Goal: Task Accomplishment & Management: Use online tool/utility

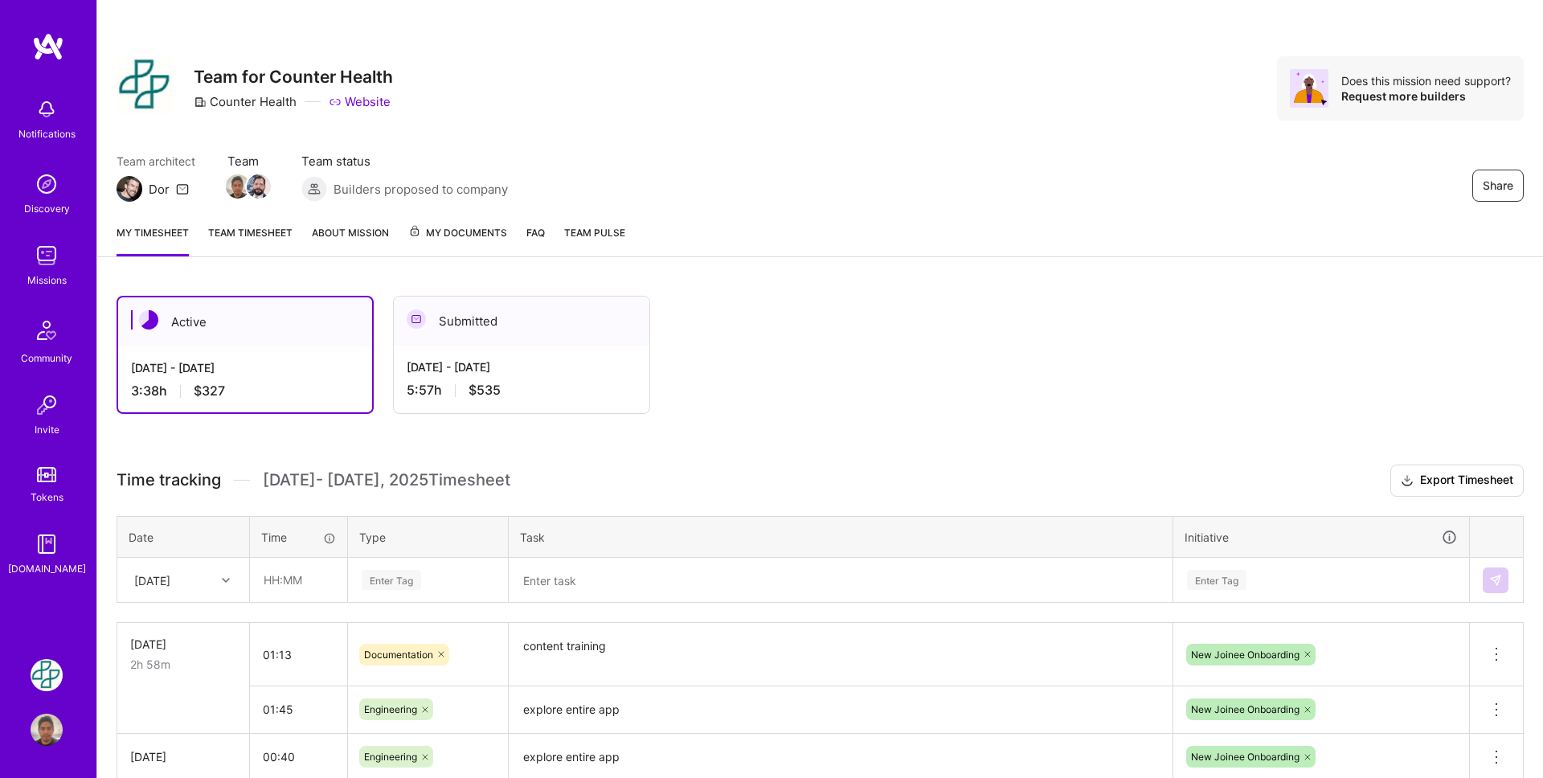
scroll to position [125, 0]
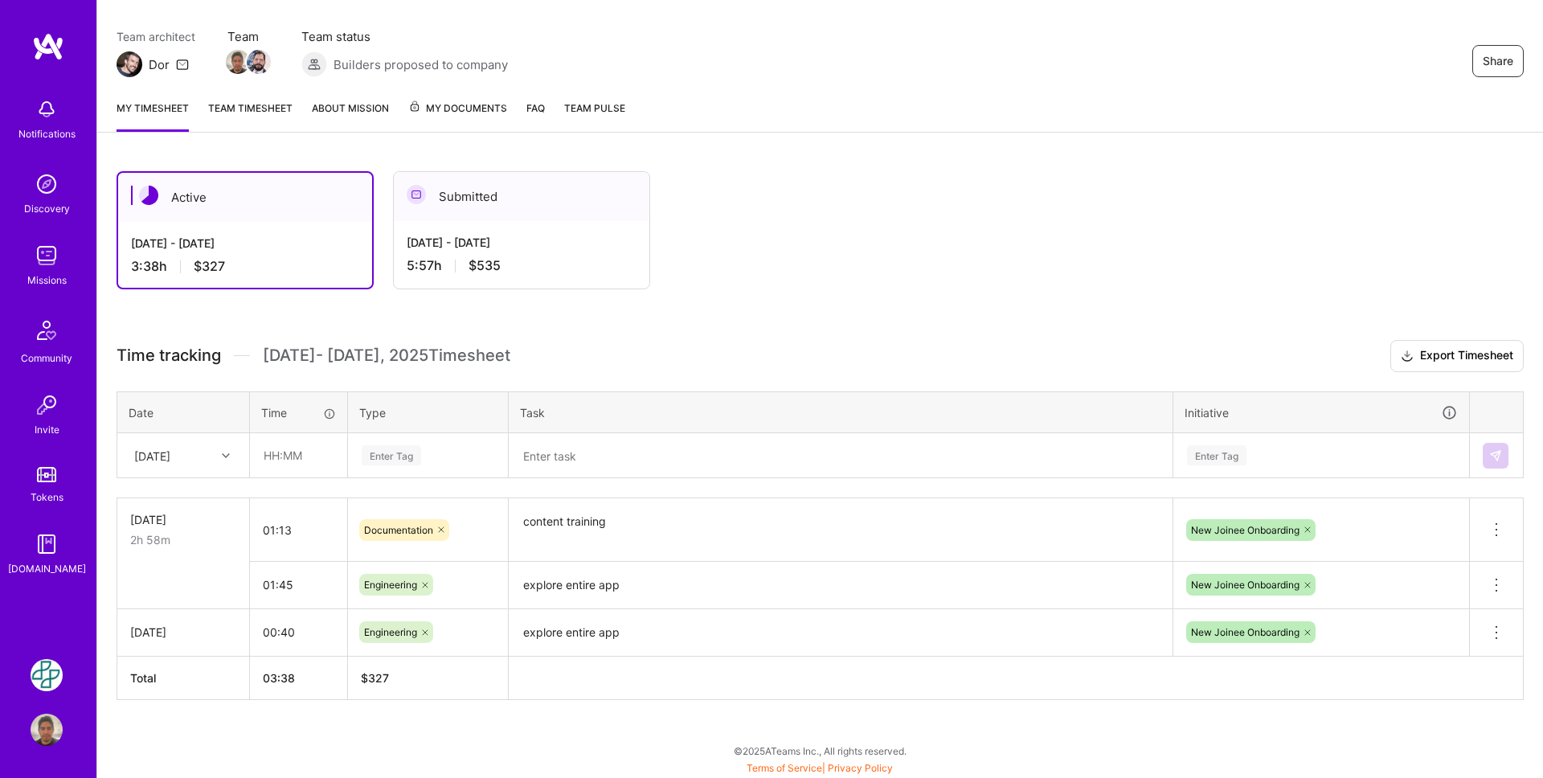
click at [436, 463] on div "Enter Tag" at bounding box center [428, 455] width 136 height 20
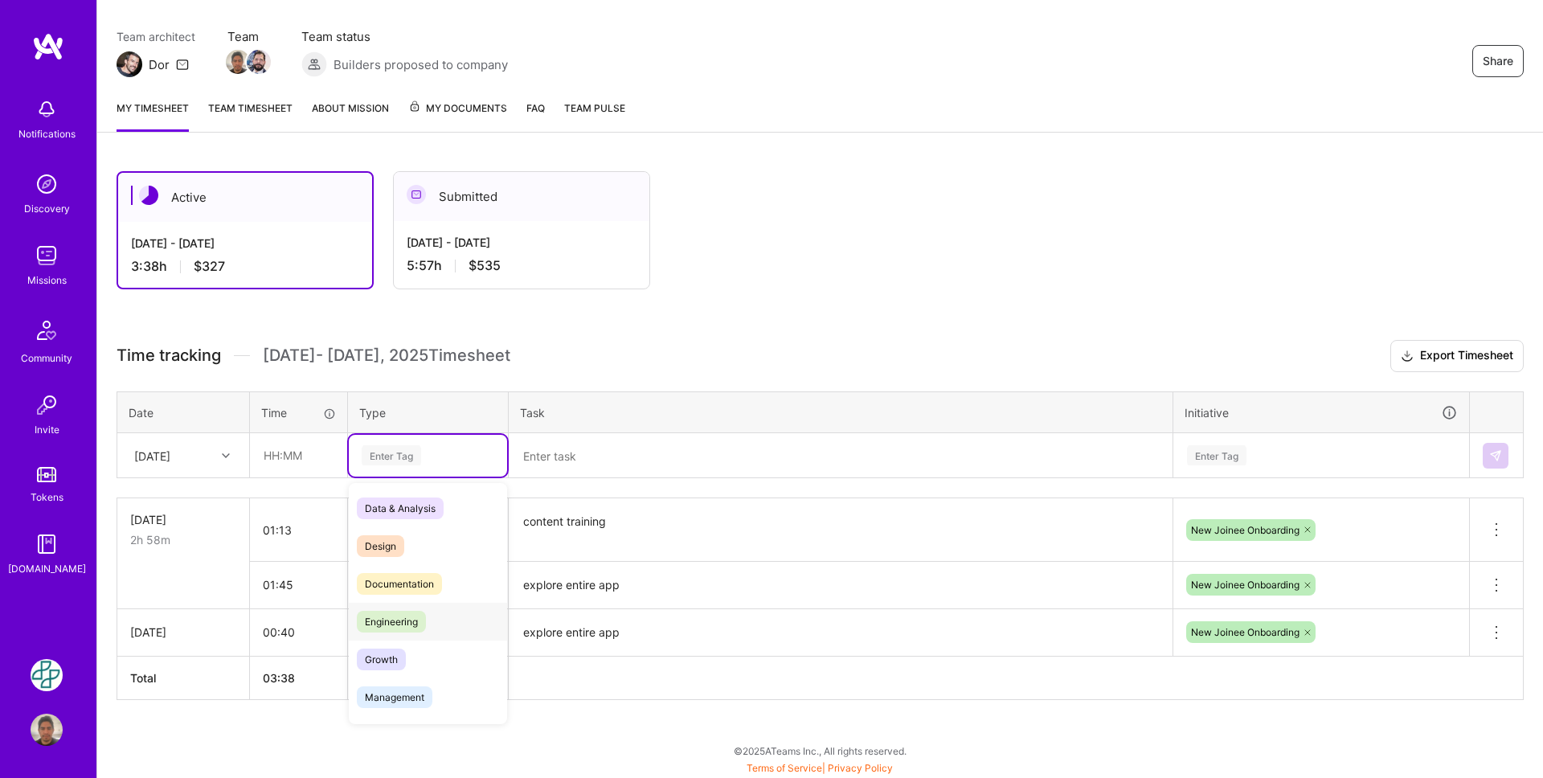
click at [431, 615] on div "Engineering" at bounding box center [428, 622] width 158 height 38
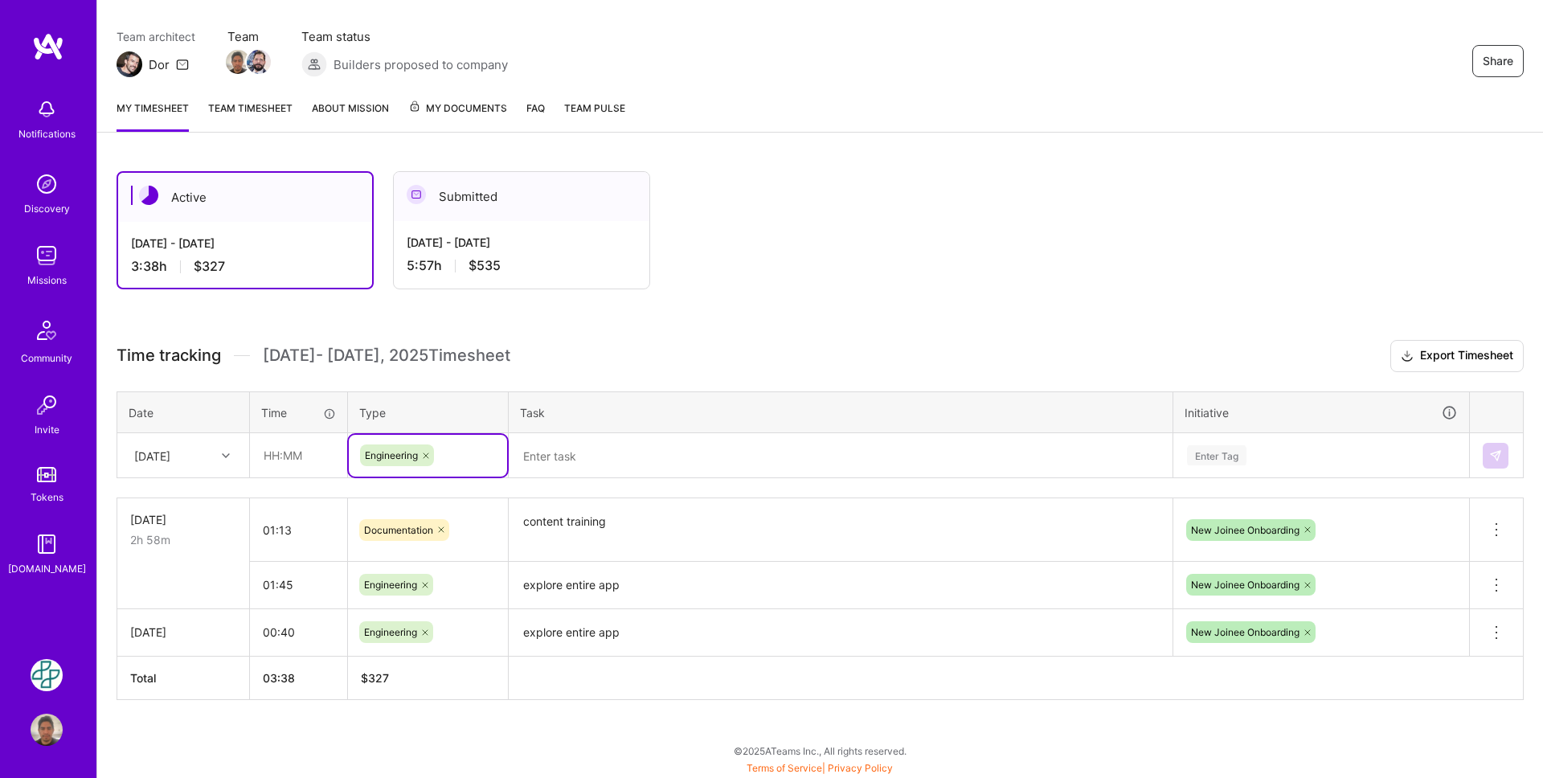
click at [606, 456] on textarea at bounding box center [840, 456] width 661 height 42
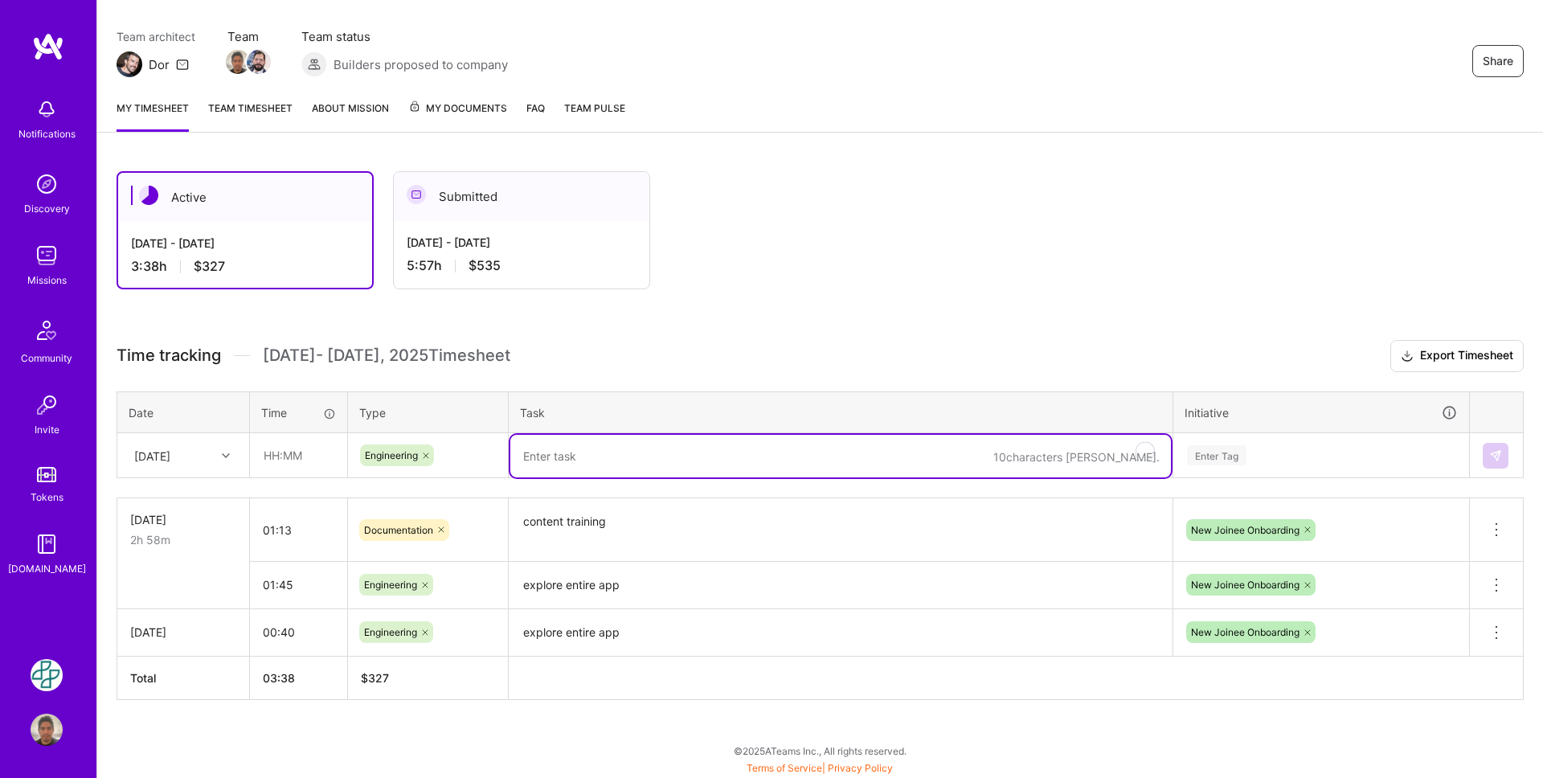
paste textarea "Rx Valet enrollment forms"
type textarea "Rx Valet enrollment forms"
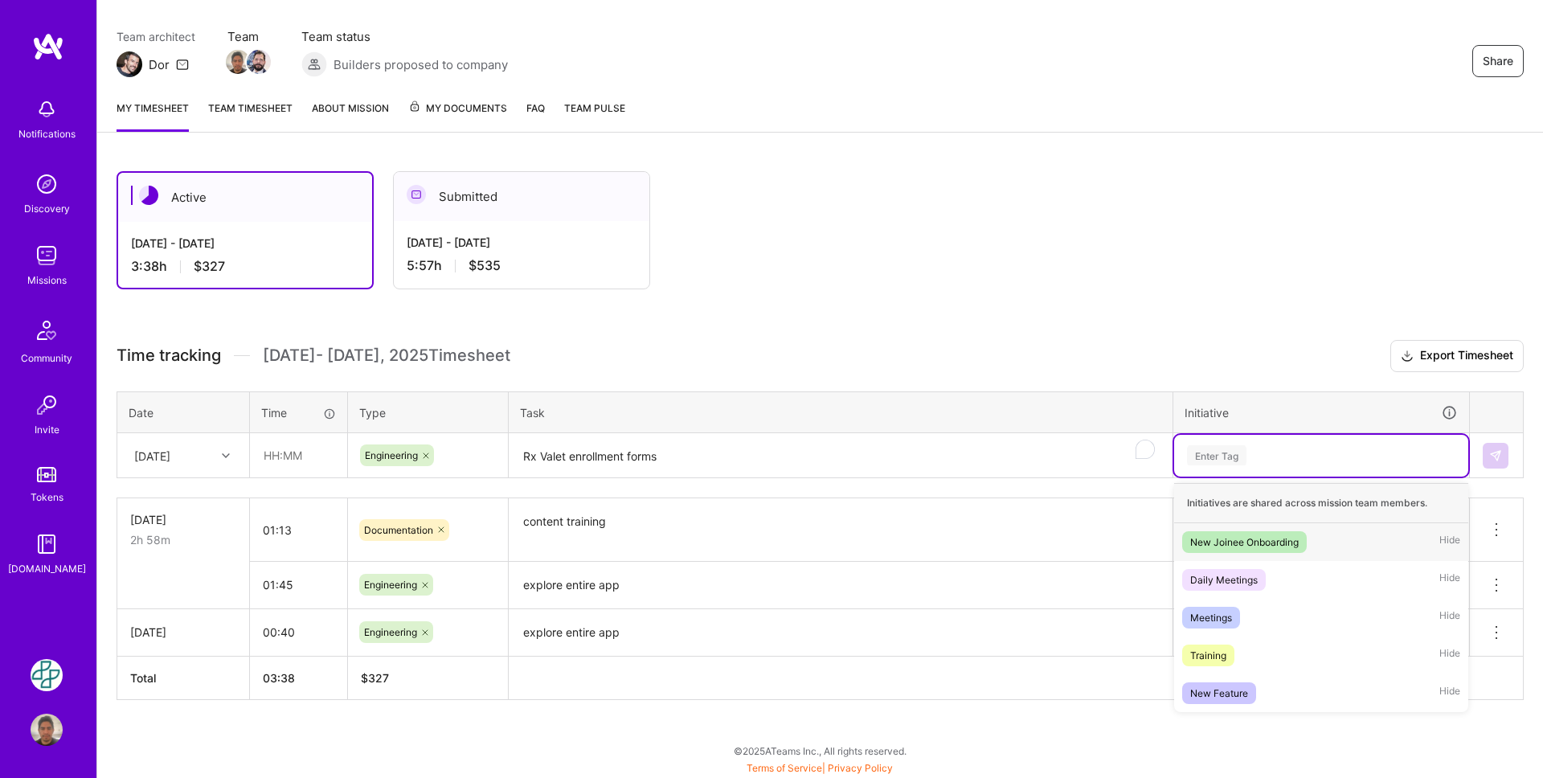
click at [1249, 456] on div "Enter Tag" at bounding box center [1321, 455] width 272 height 20
click at [1255, 690] on span "New Feature" at bounding box center [1219, 693] width 74 height 22
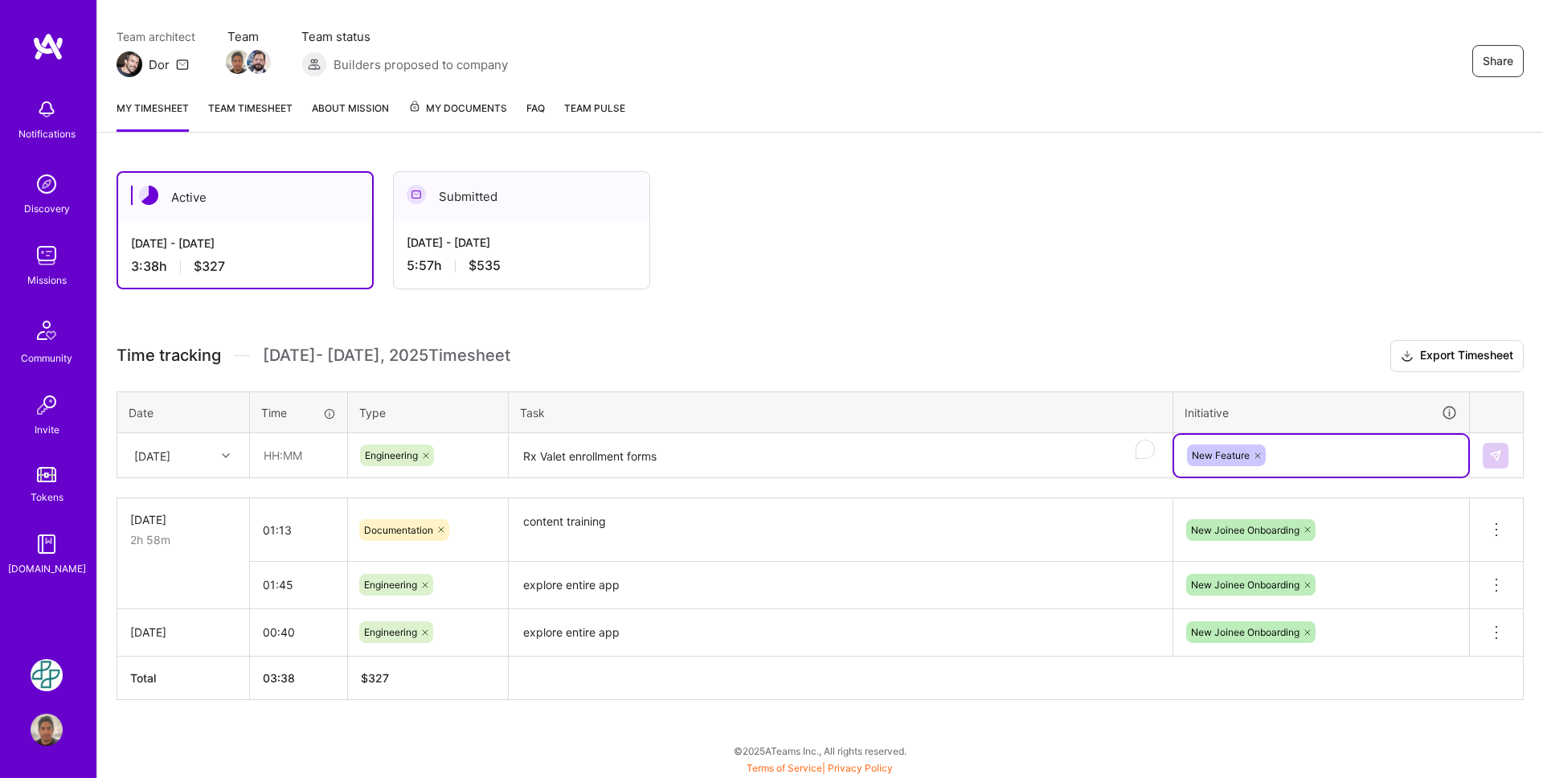
click at [865, 456] on textarea "Rx Valet enrollment forms" at bounding box center [840, 456] width 661 height 43
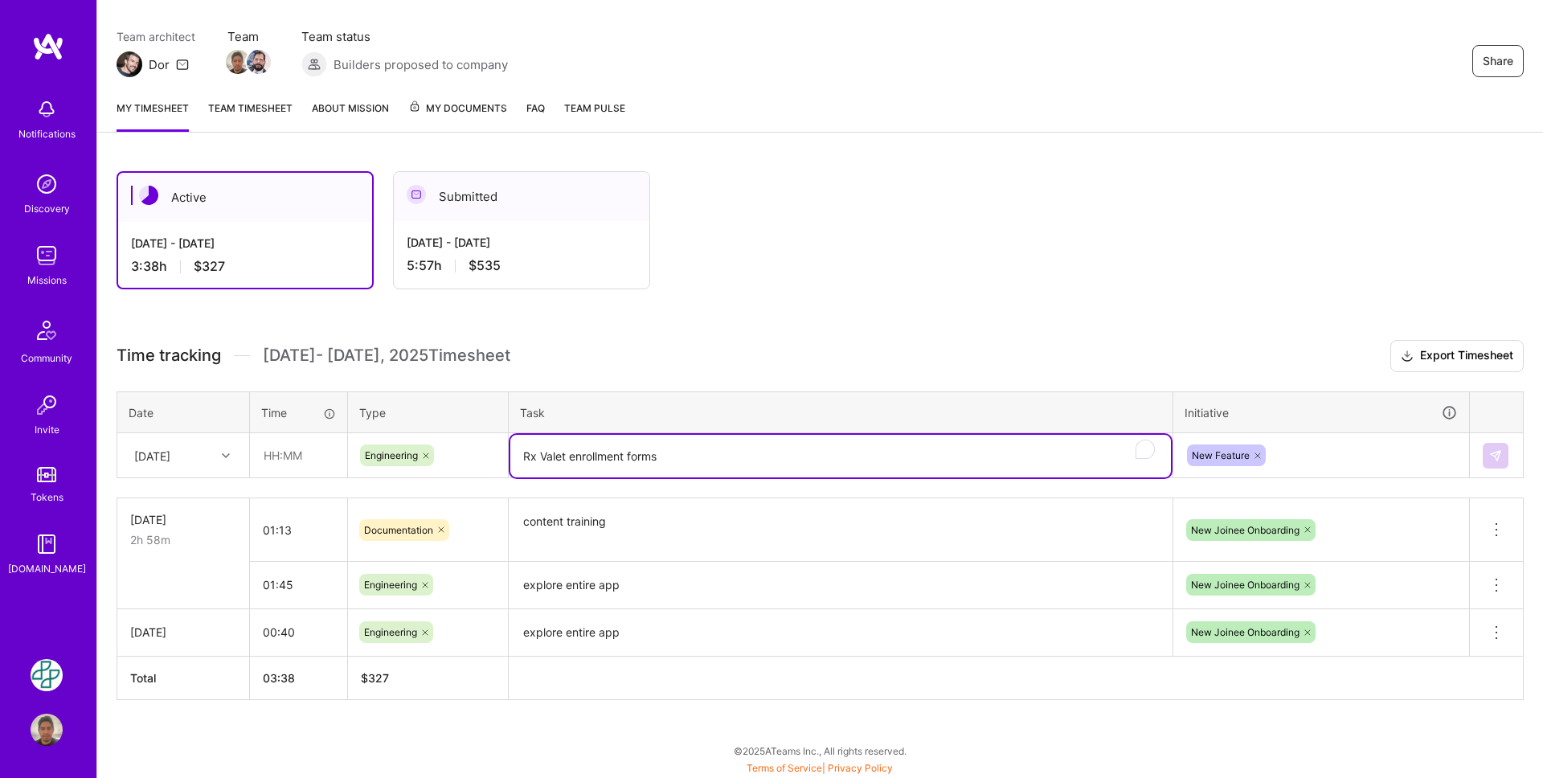
click at [1341, 460] on div "New Feature" at bounding box center [1321, 455] width 272 height 25
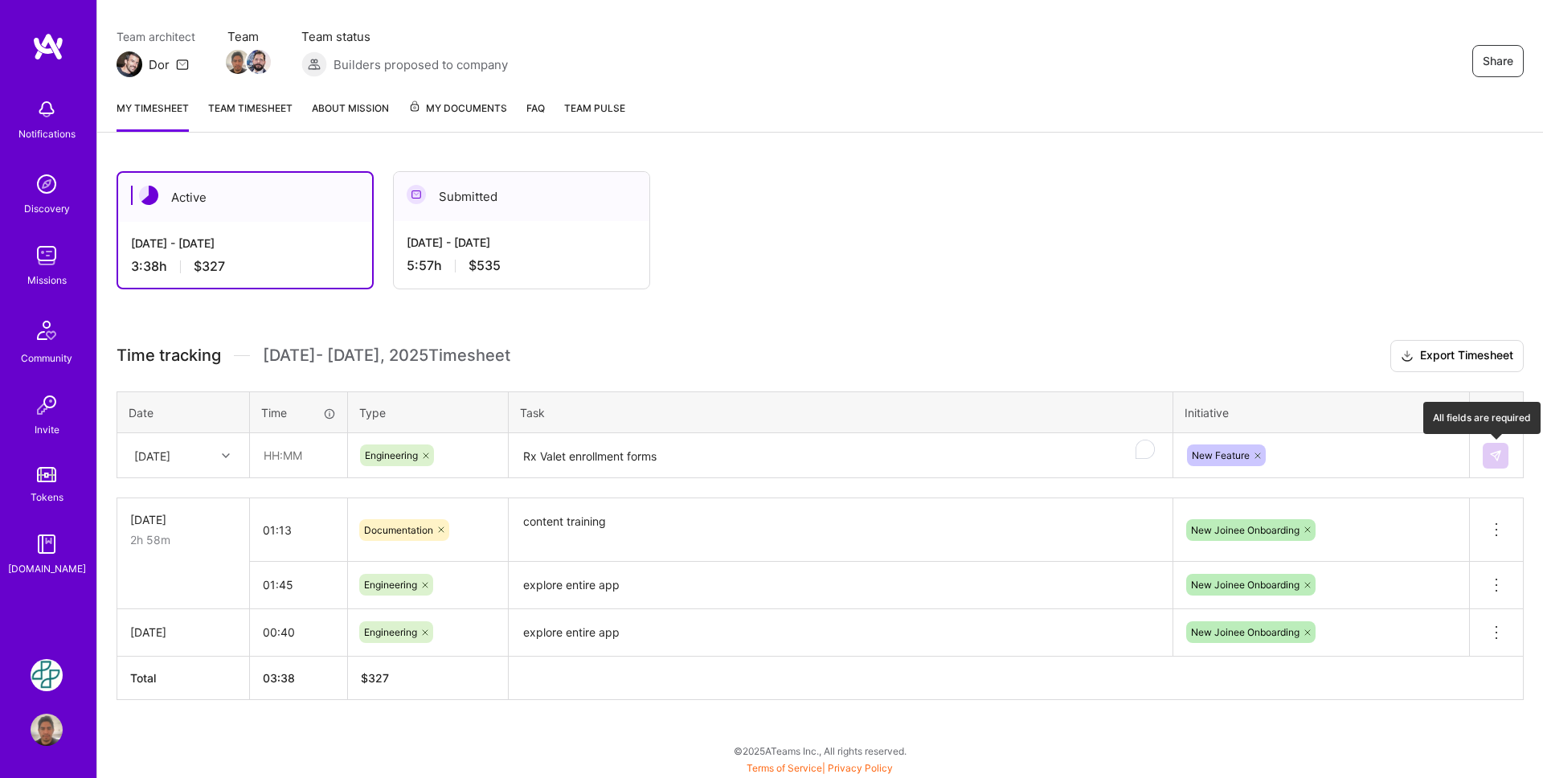
click at [1490, 452] on img at bounding box center [1495, 455] width 13 height 13
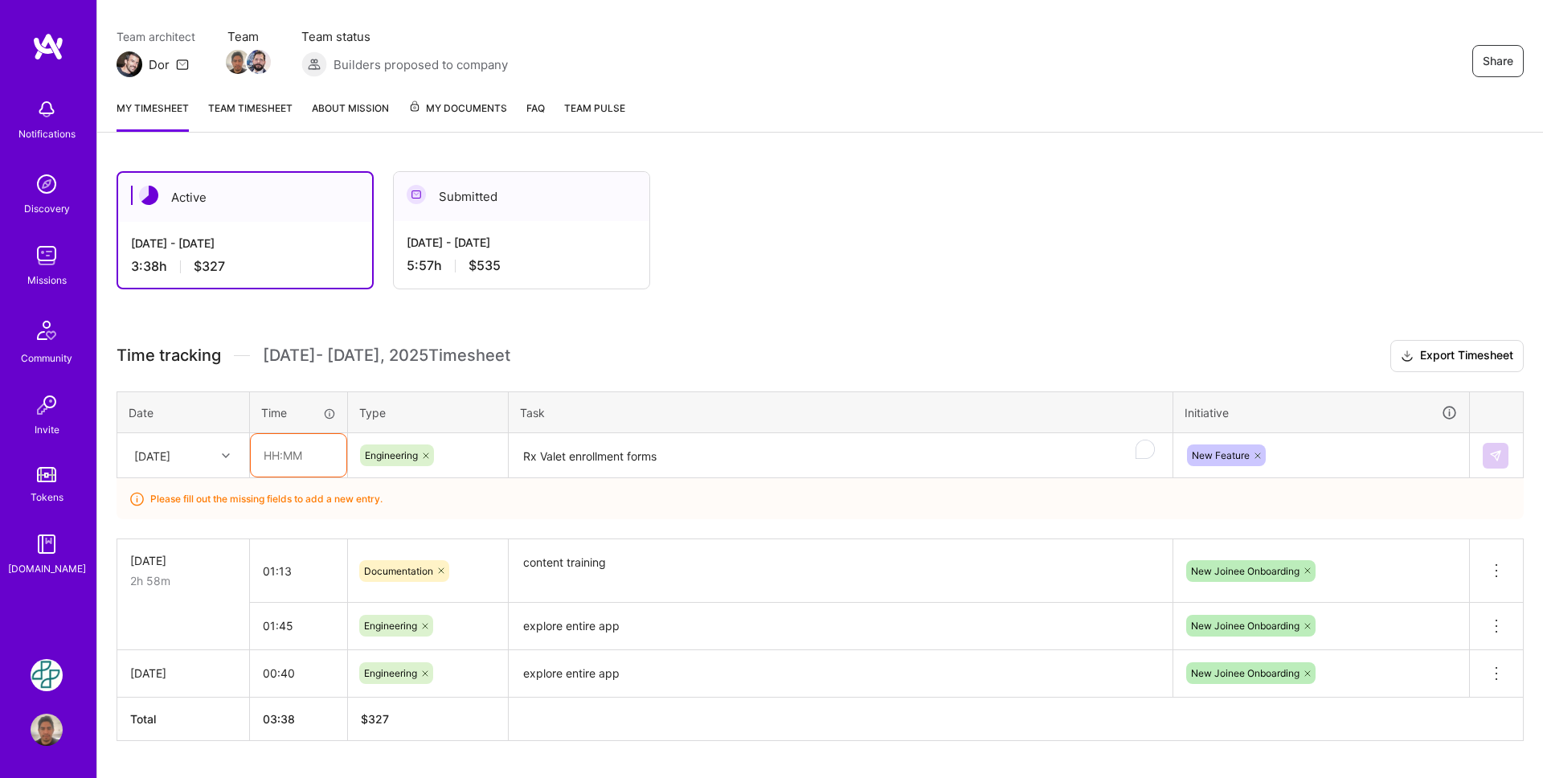
click at [315, 455] on input "text" at bounding box center [299, 455] width 96 height 43
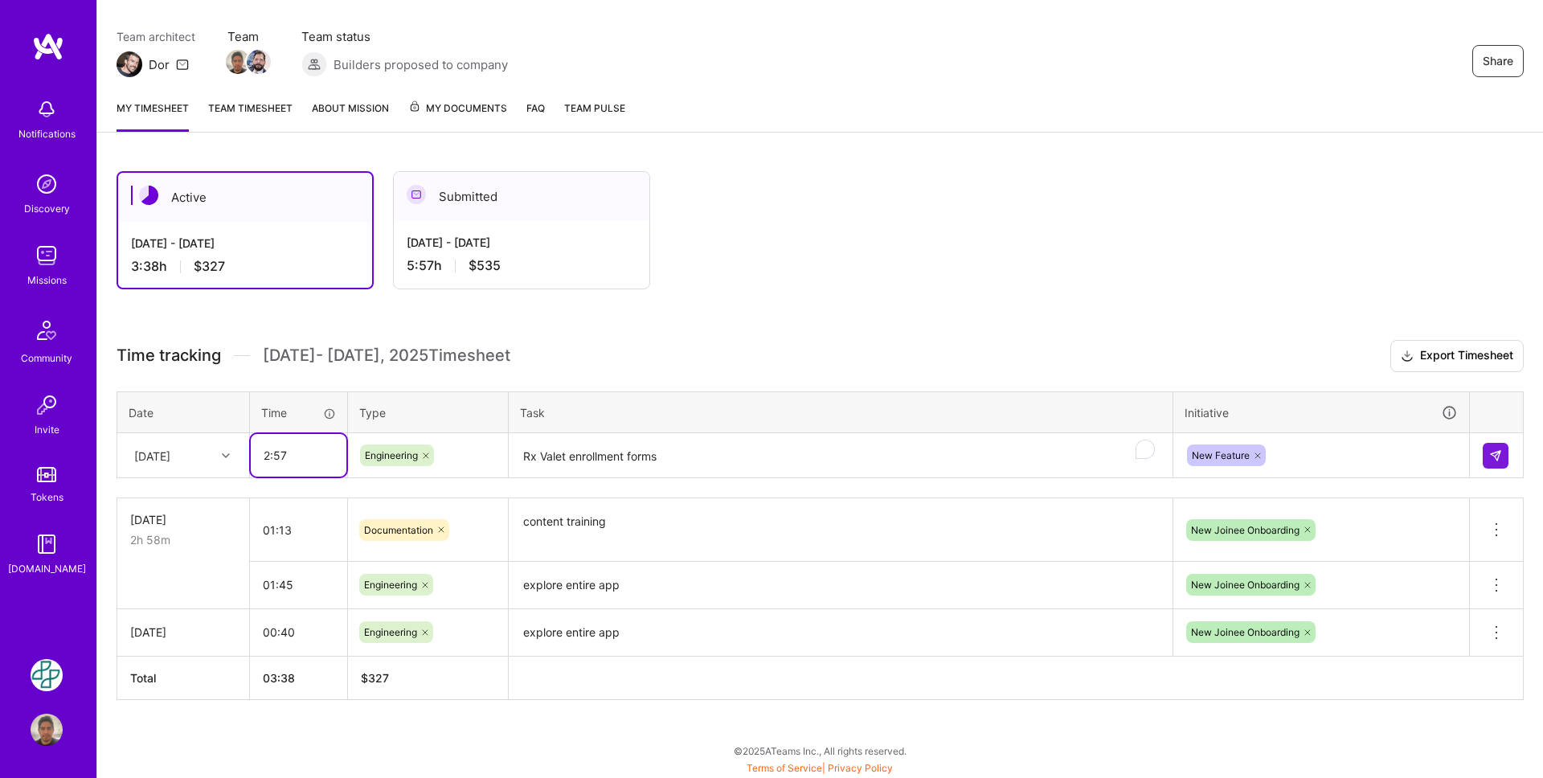
type input "02:57"
click at [1504, 455] on button at bounding box center [1496, 456] width 26 height 26
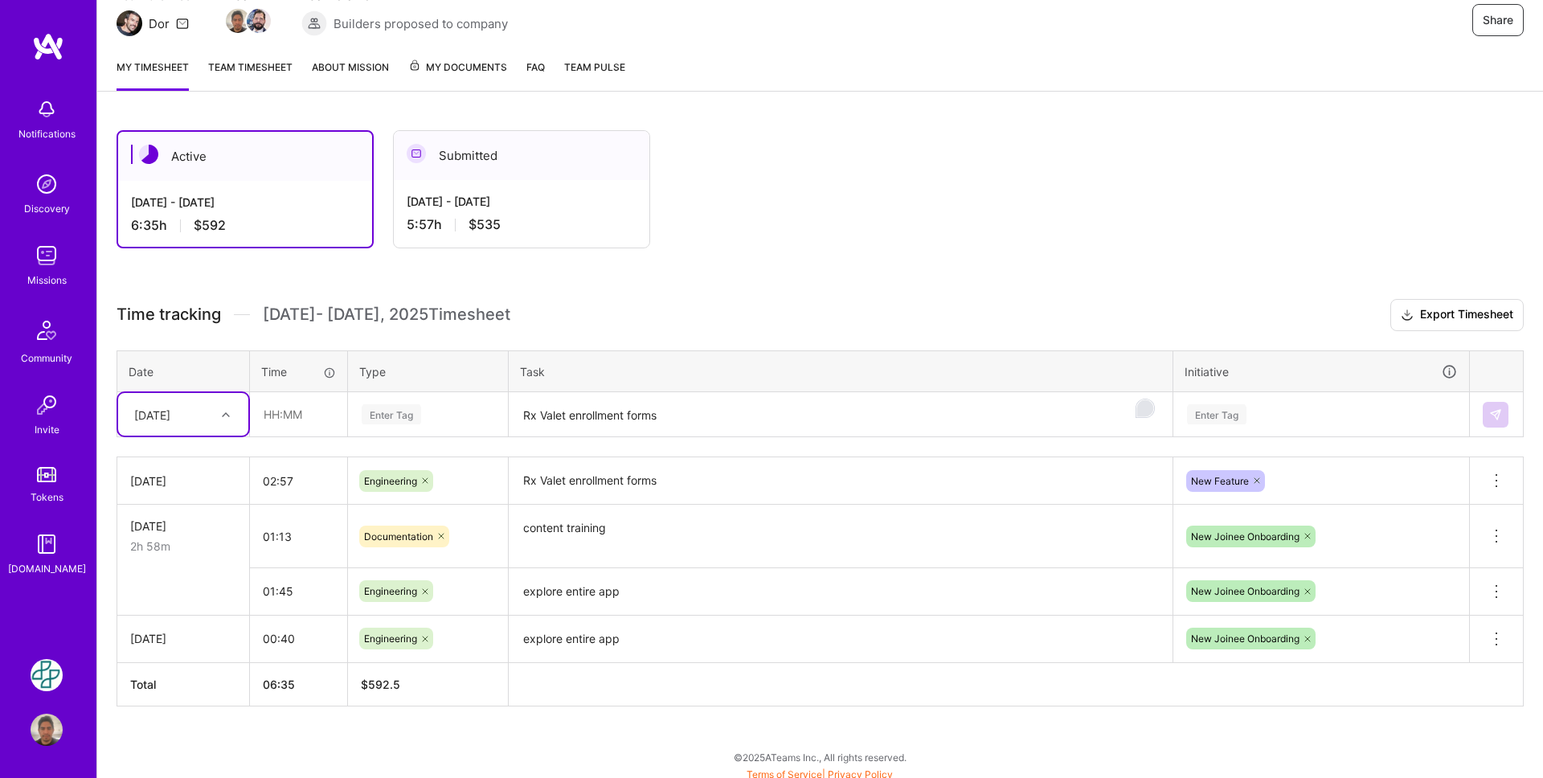
scroll to position [172, 0]
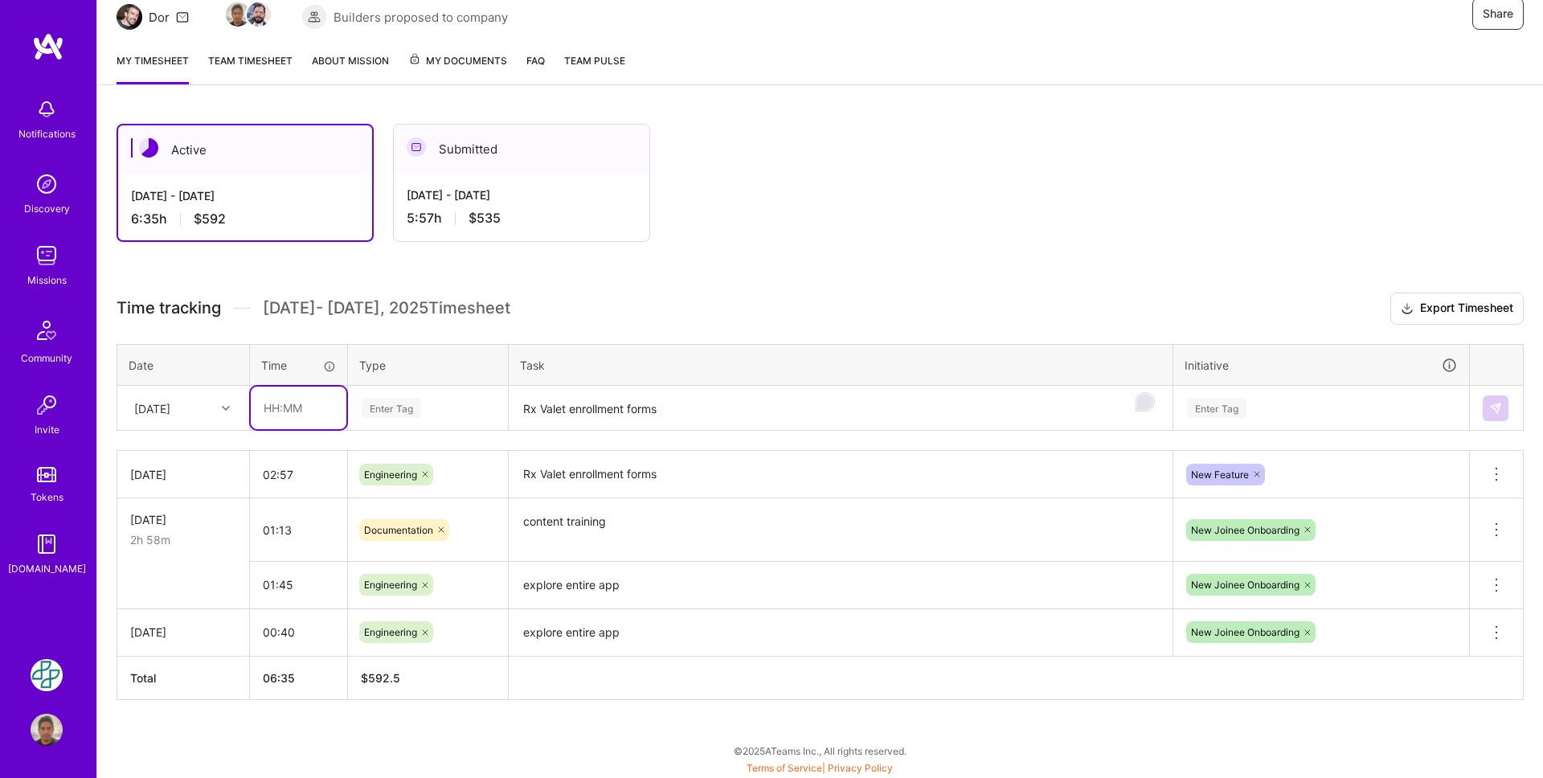
click at [306, 410] on input "text" at bounding box center [299, 408] width 96 height 43
type input "00:33"
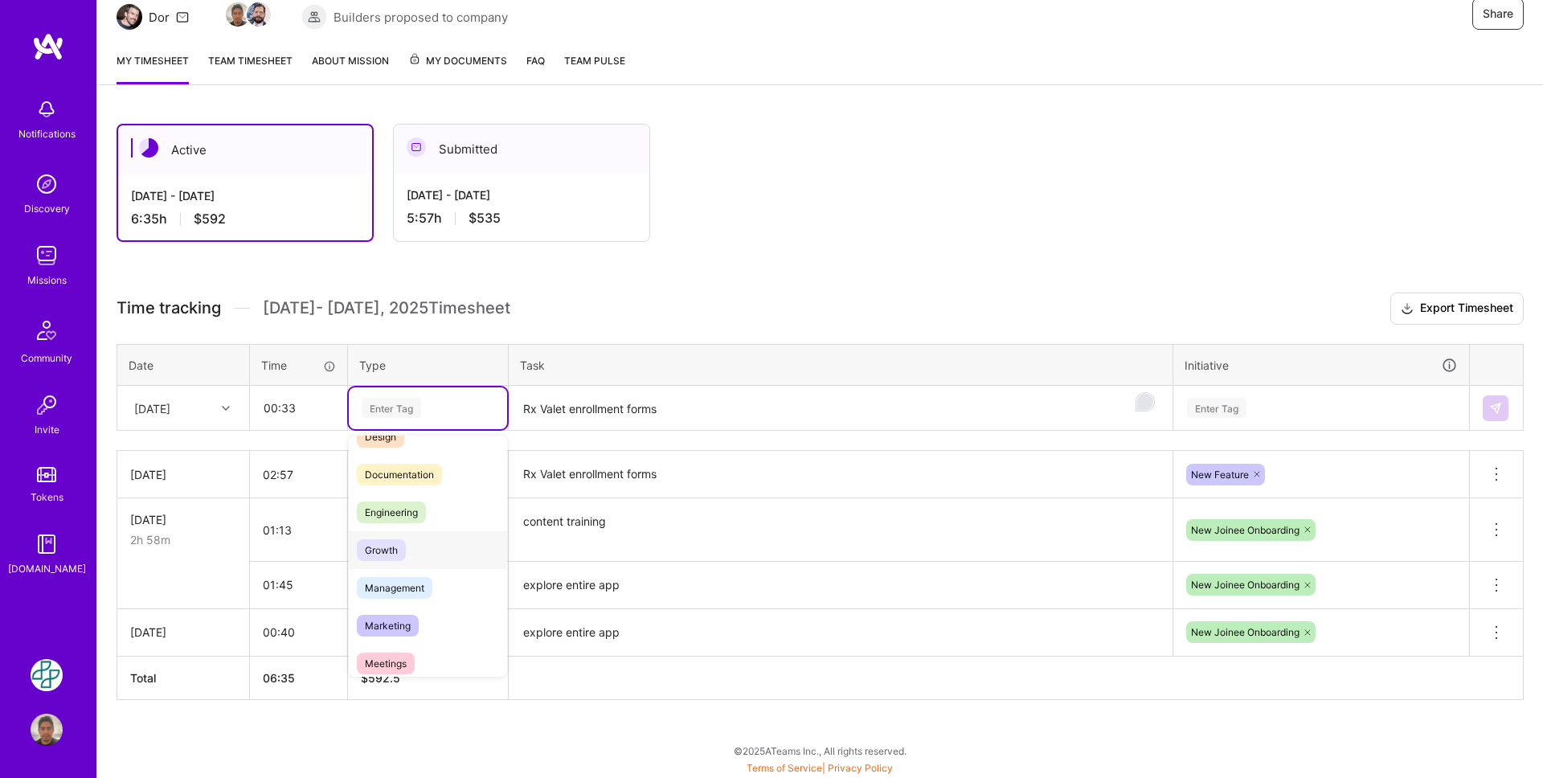
scroll to position [67, 0]
click at [437, 649] on div "Meetings" at bounding box center [428, 659] width 158 height 38
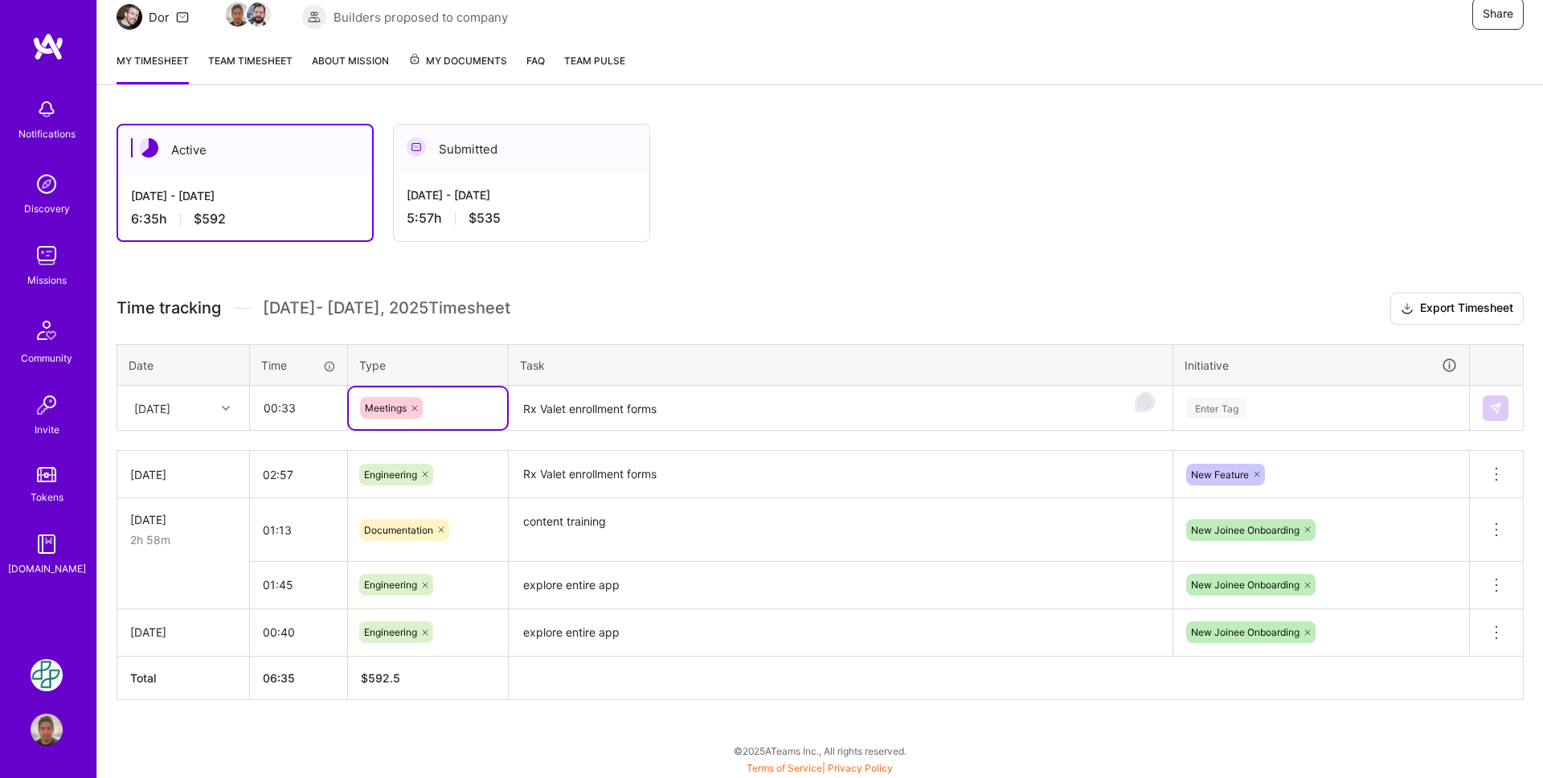
click at [577, 412] on textarea "Rx Valet enrollment forms" at bounding box center [840, 408] width 661 height 43
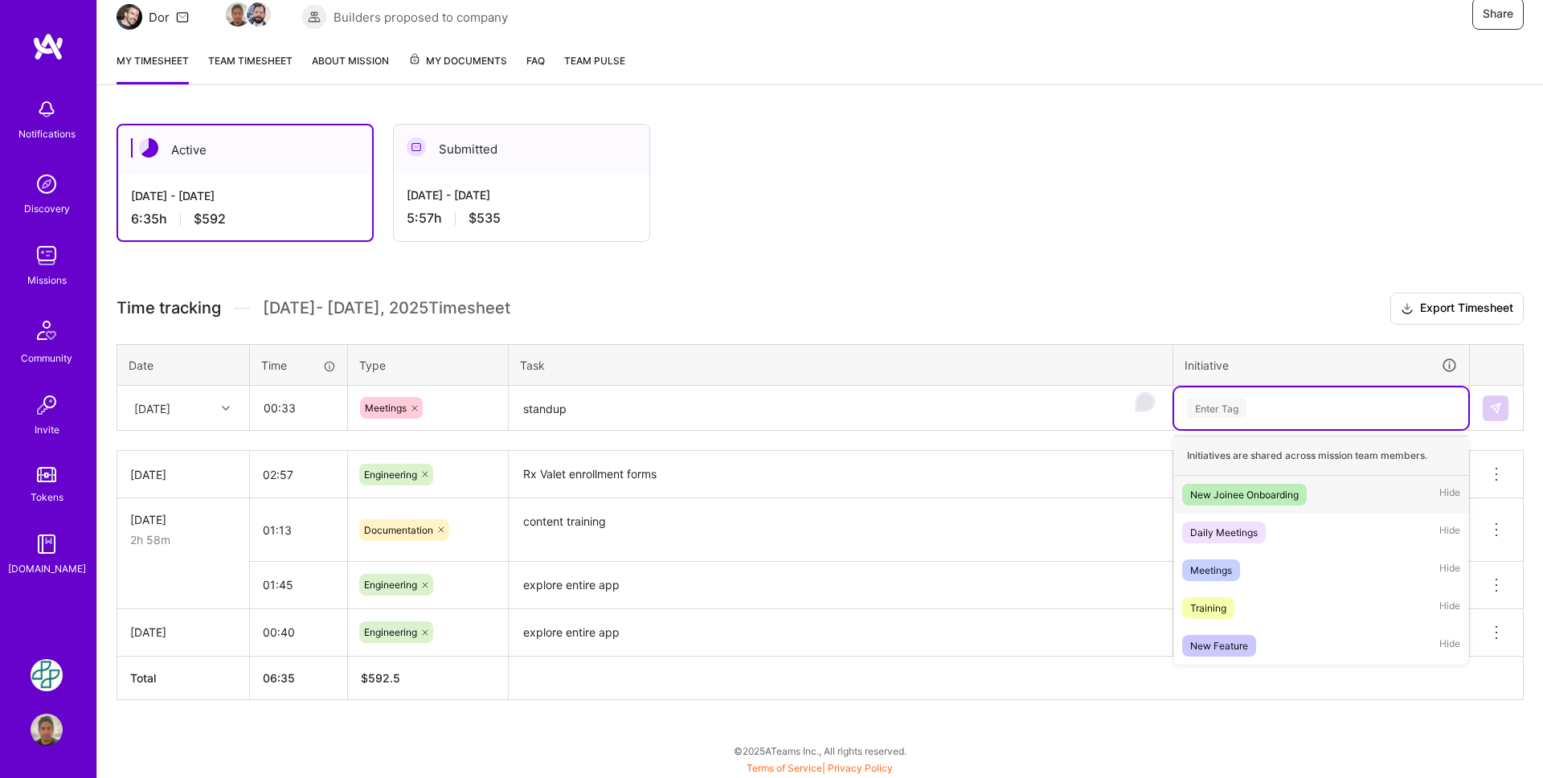
click at [1200, 407] on div "Enter Tag" at bounding box center [1216, 407] width 59 height 25
click at [1272, 562] on div "Meetings Hide" at bounding box center [1321, 570] width 294 height 38
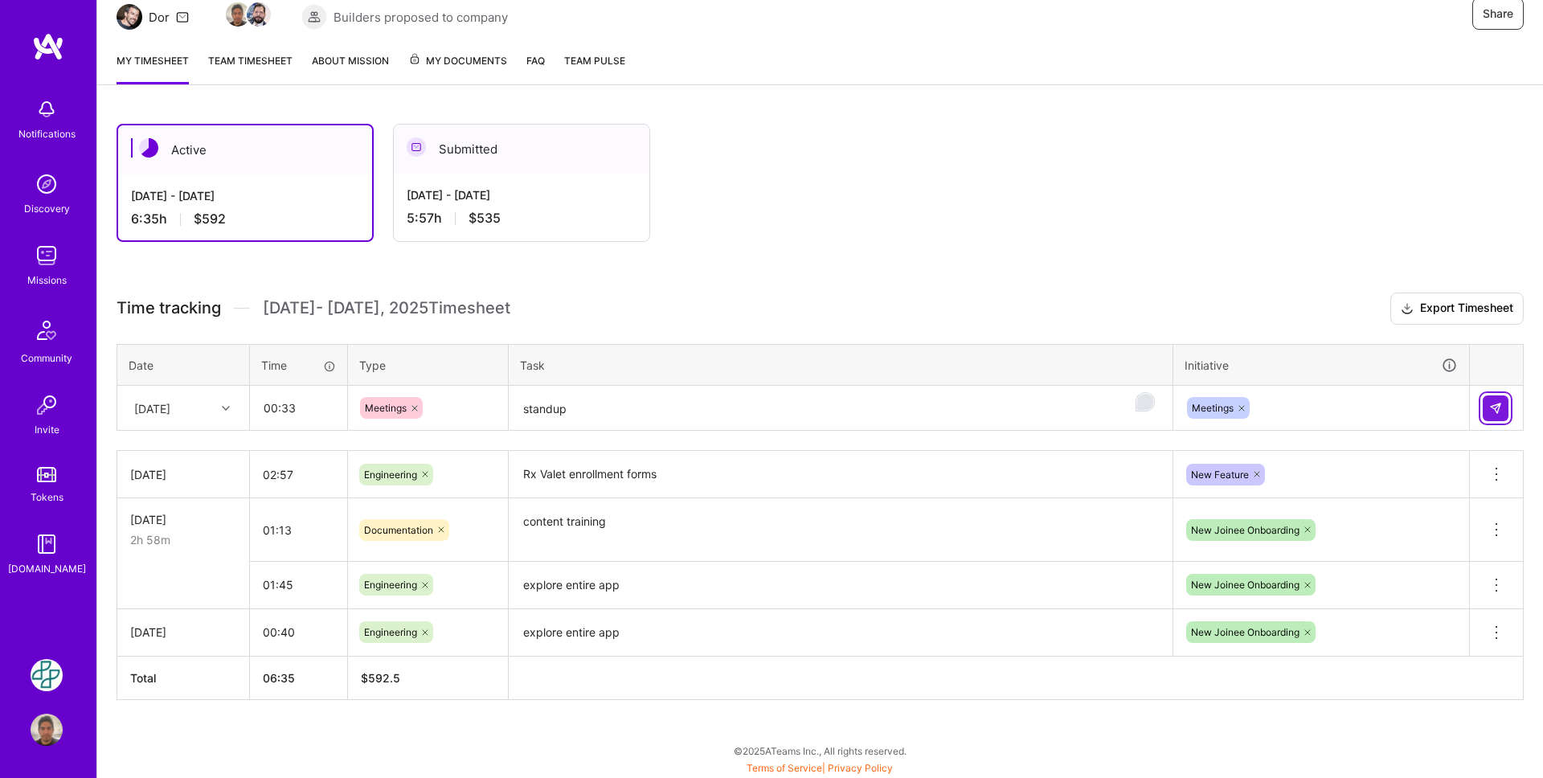
click at [1492, 414] on button at bounding box center [1496, 408] width 26 height 26
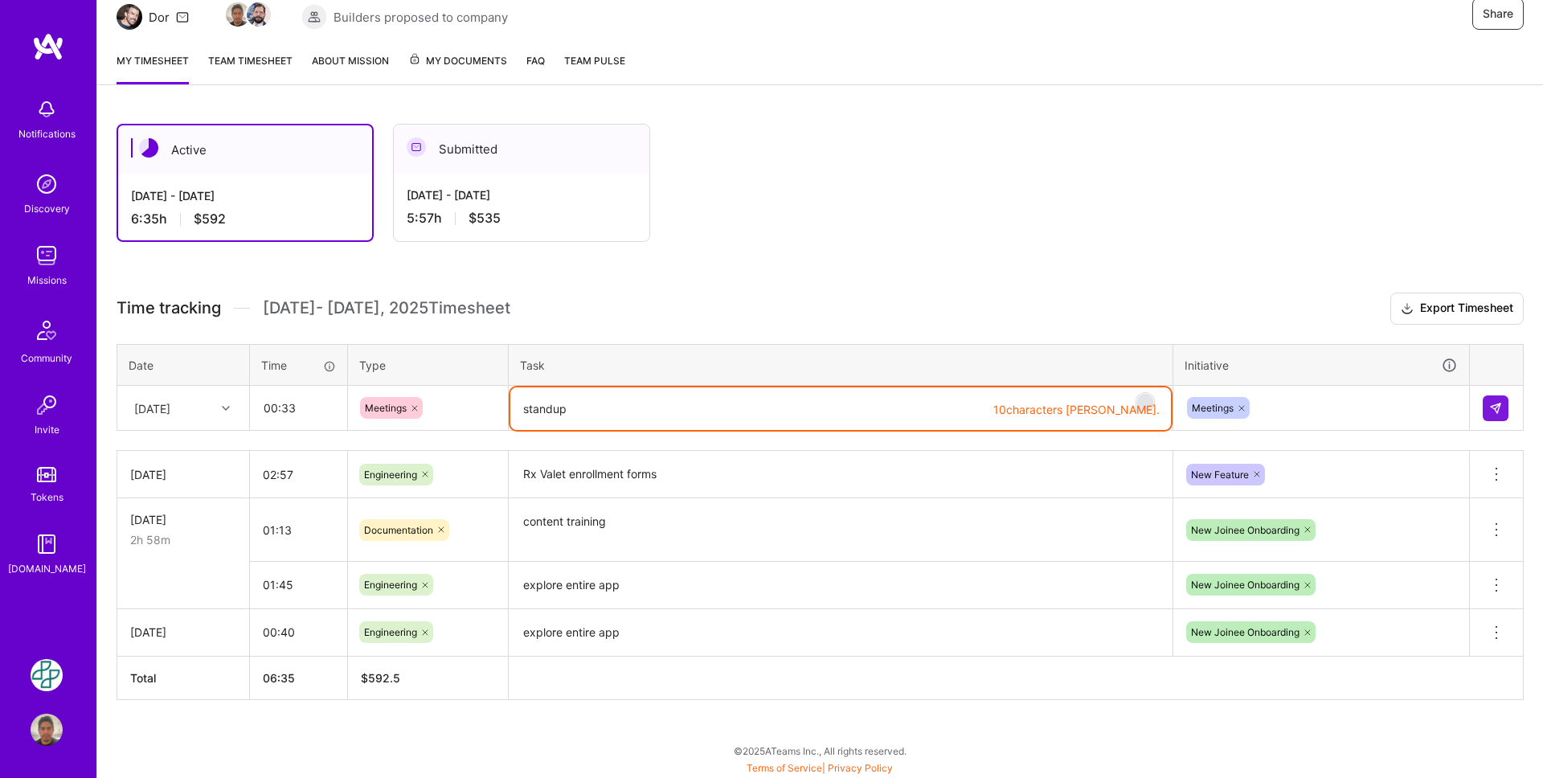
click at [955, 407] on textarea "standup" at bounding box center [840, 408] width 661 height 43
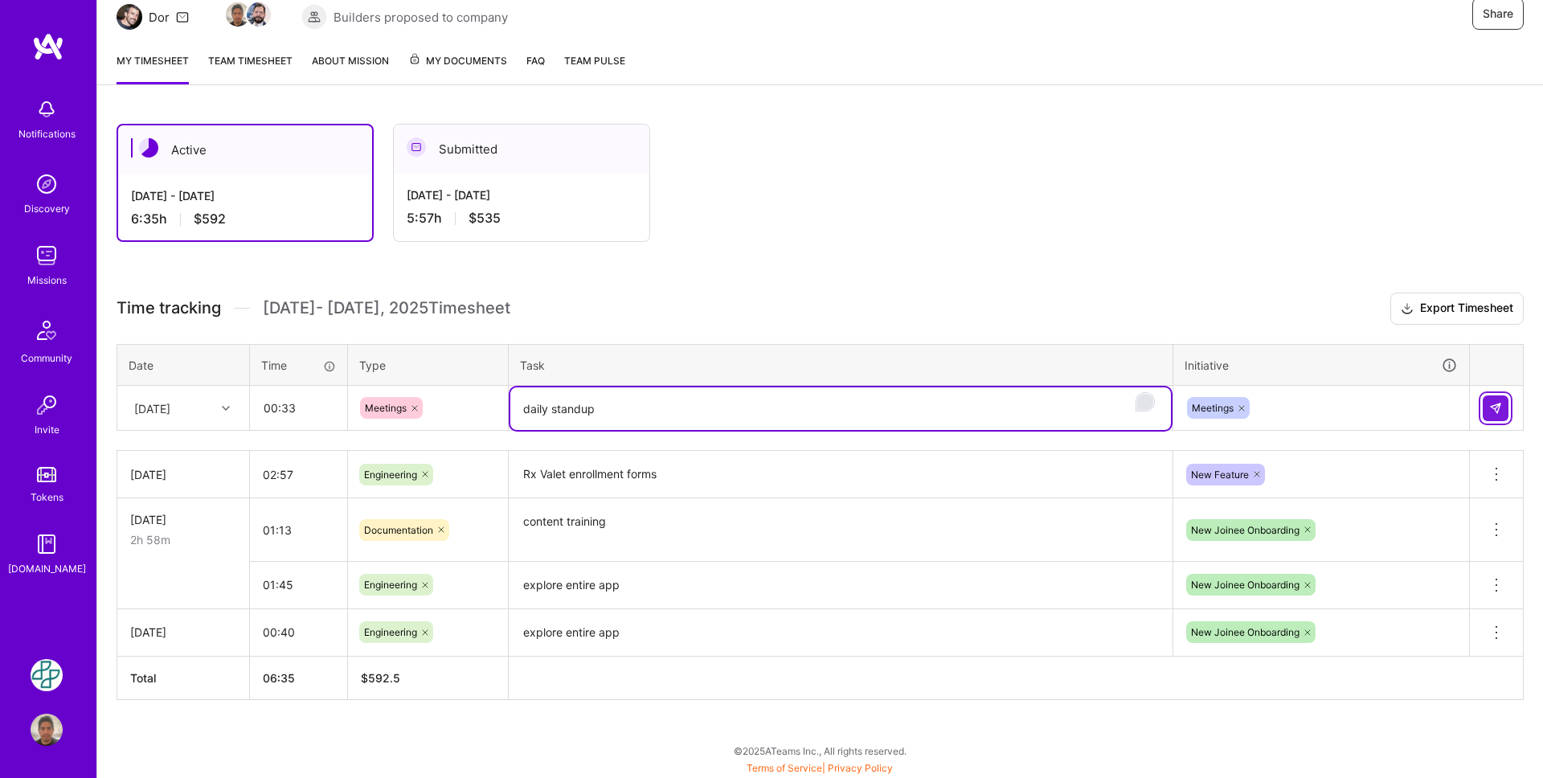
type textarea "daily standup"
click at [1489, 410] on img at bounding box center [1495, 408] width 13 height 13
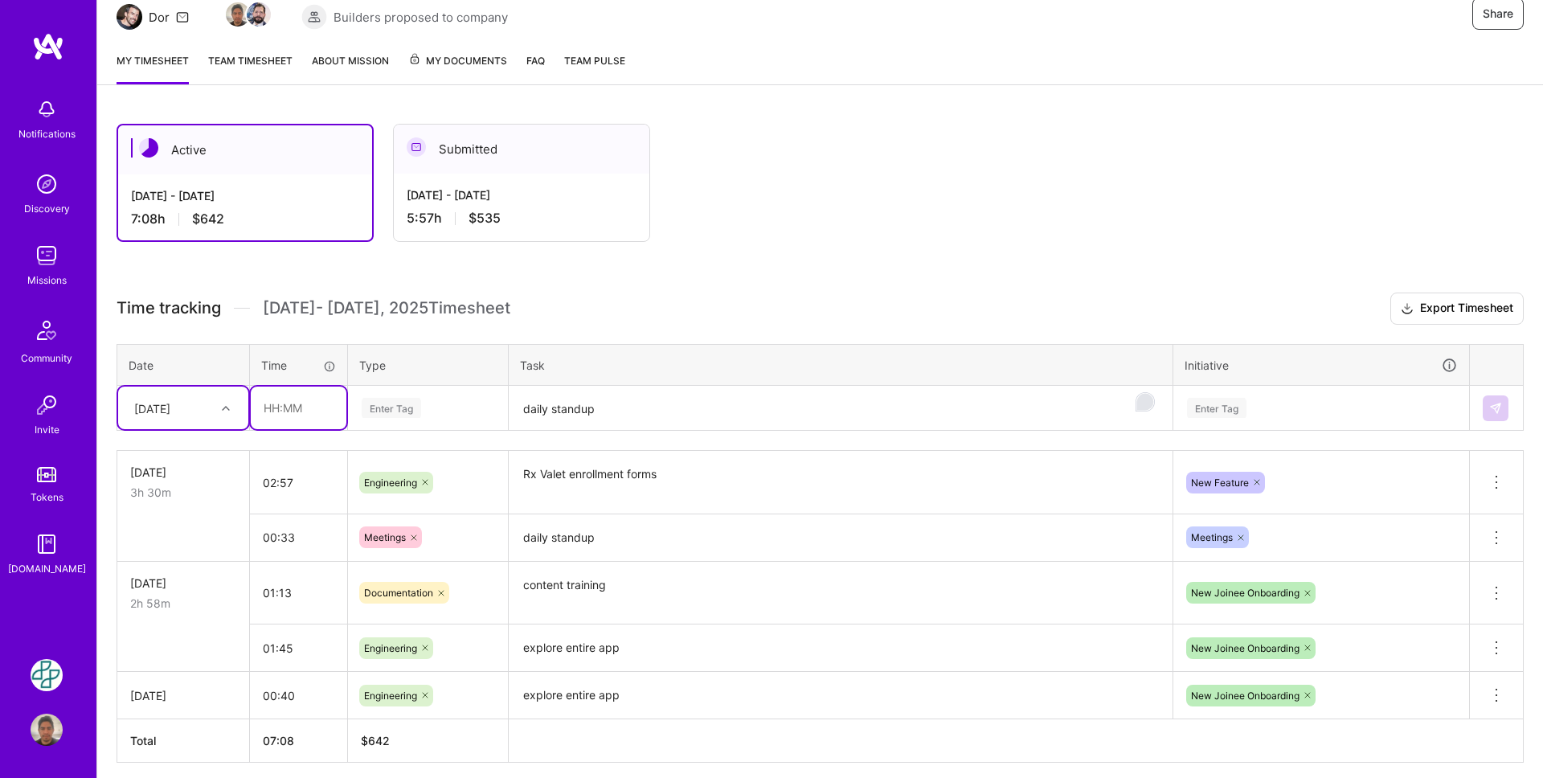
click at [300, 404] on input "text" at bounding box center [299, 408] width 96 height 43
type input "00:33"
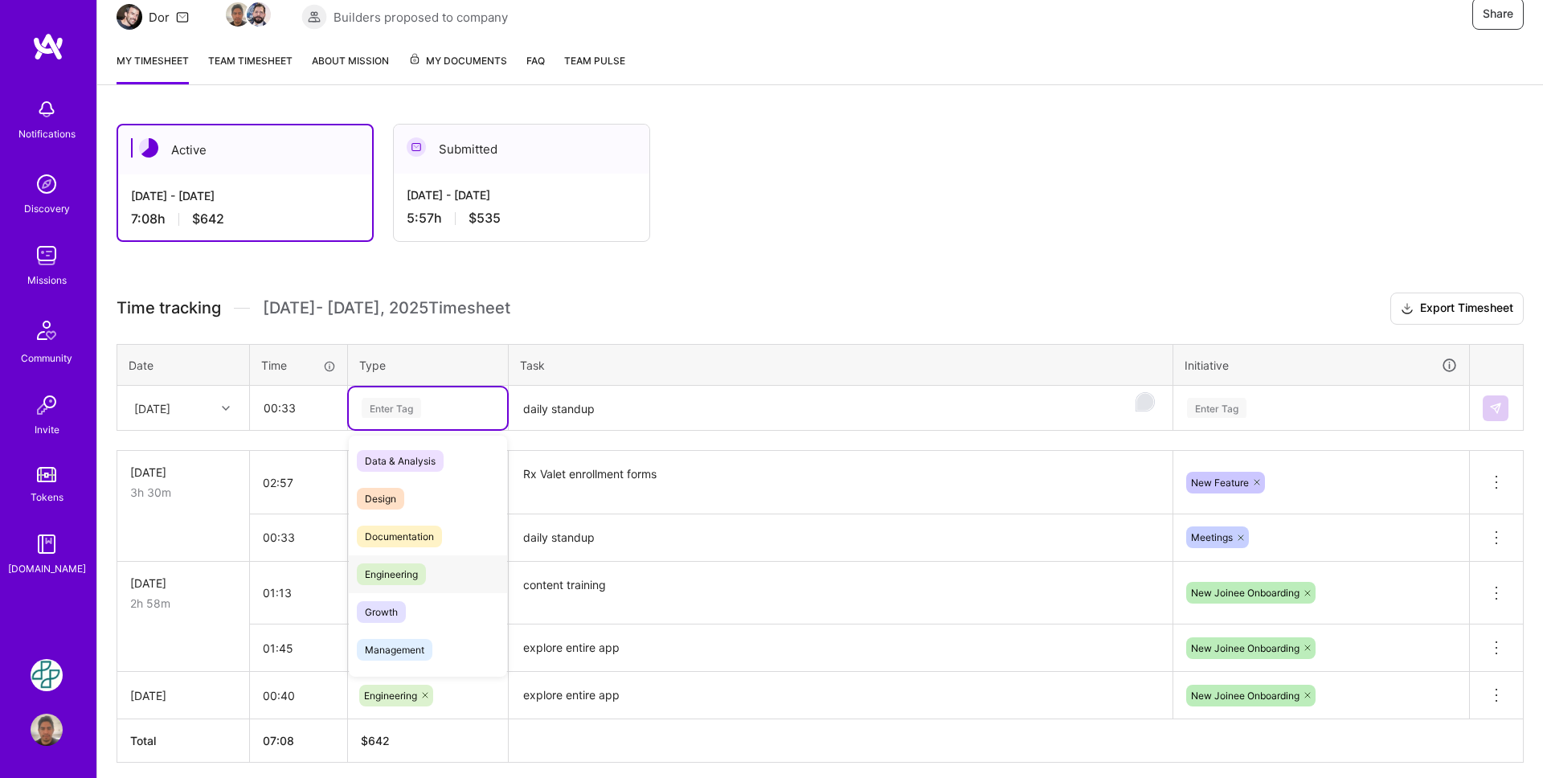
click at [391, 583] on span "Engineering" at bounding box center [391, 574] width 69 height 22
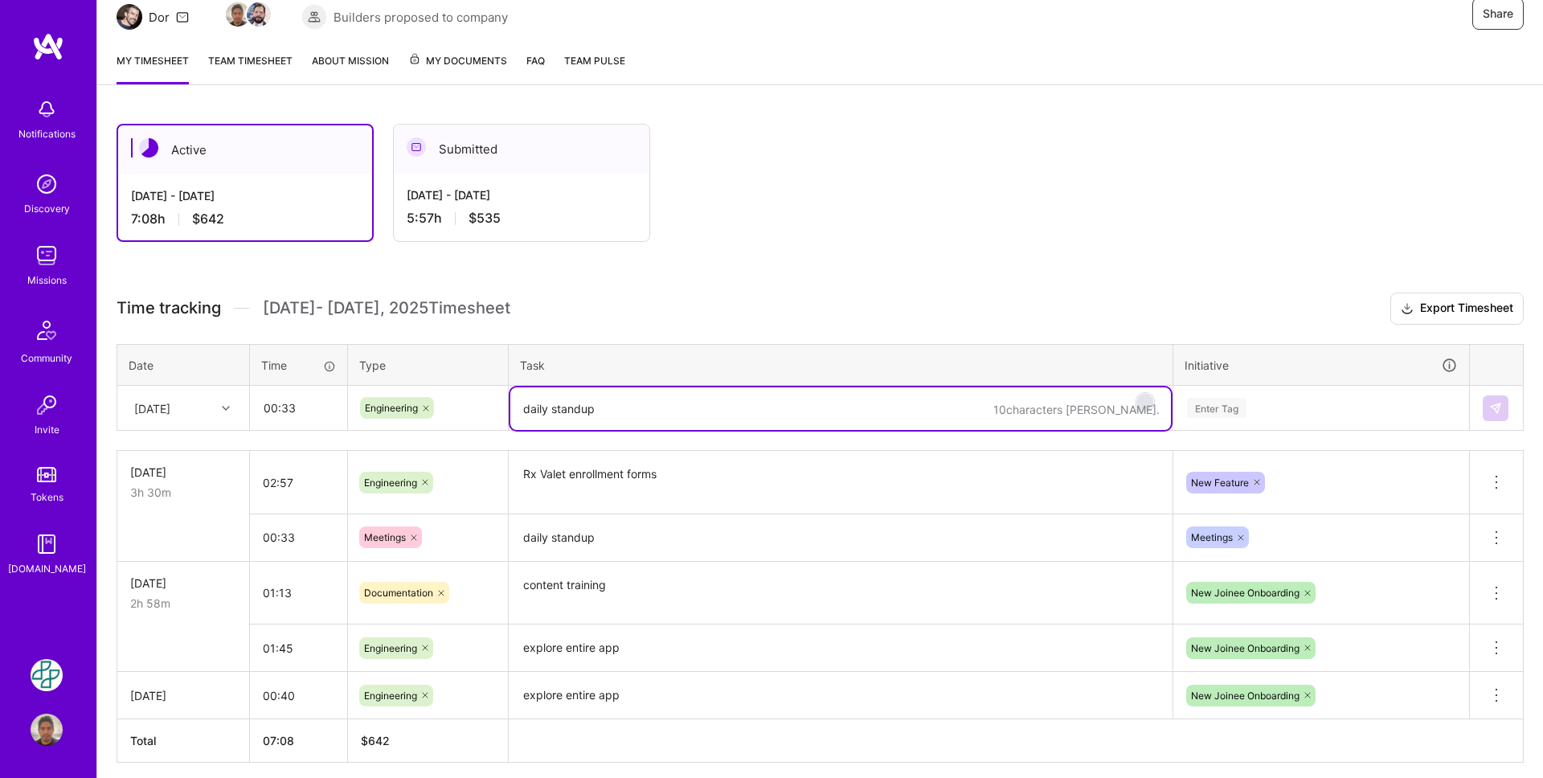
click at [575, 410] on textarea "daily standup" at bounding box center [840, 408] width 661 height 43
paste textarea "Add 'Result' option for No Longer Taking"
type textarea "Add 'Result' option for No Longer Taking"
click at [1230, 403] on div "Enter Tag" at bounding box center [1216, 407] width 59 height 25
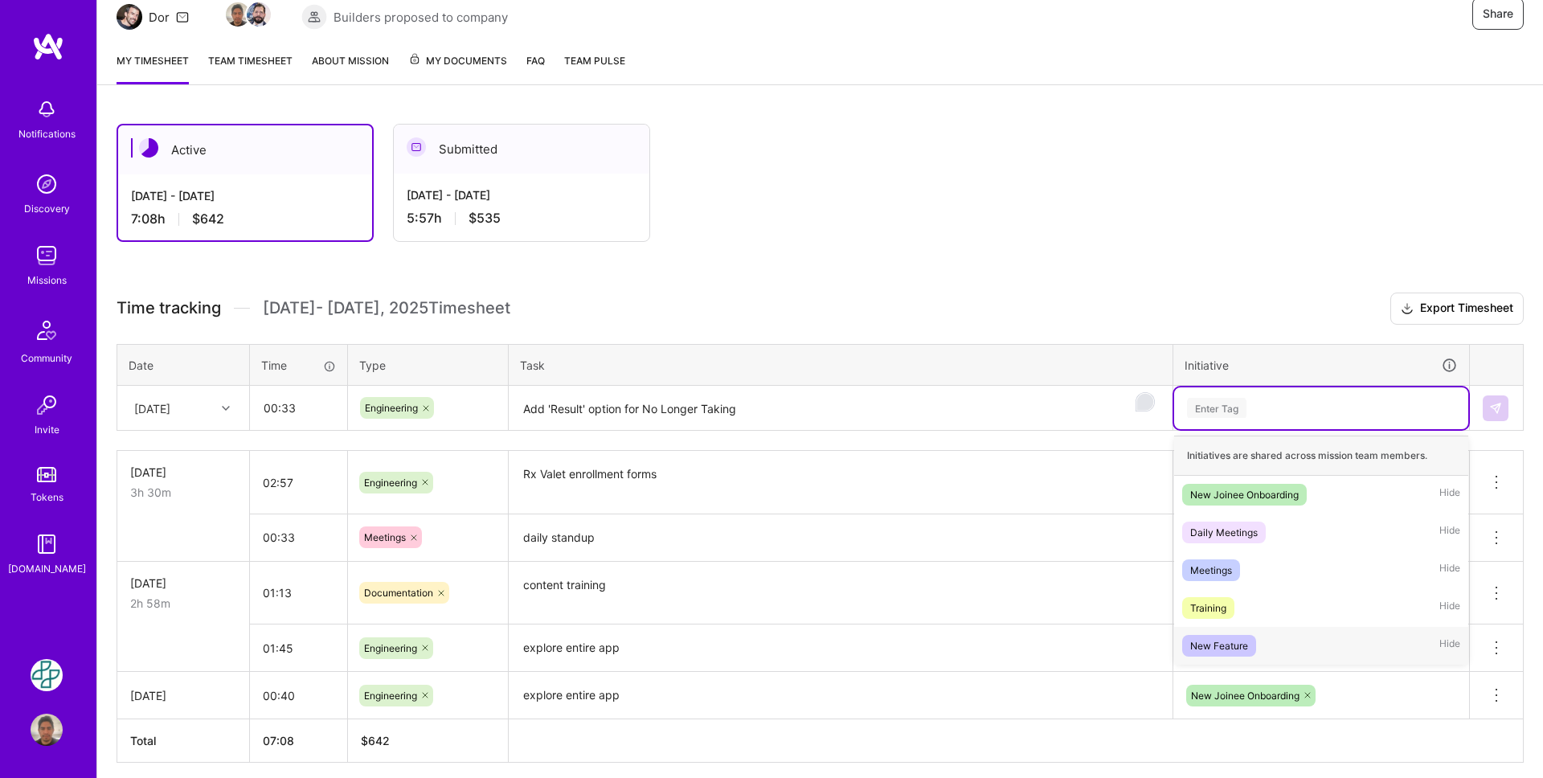
click at [1255, 647] on span "New Feature" at bounding box center [1219, 646] width 74 height 22
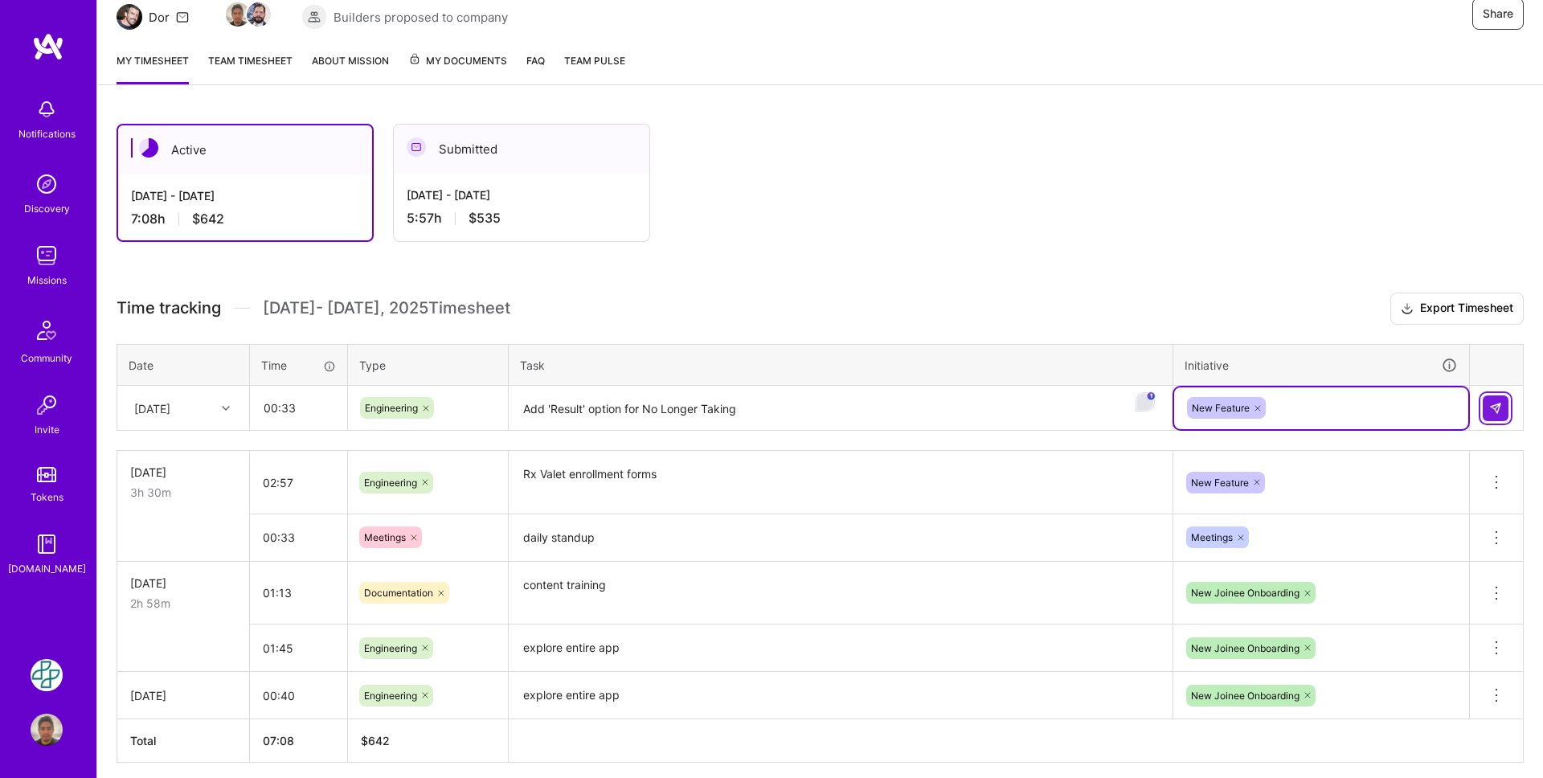
click at [1492, 407] on img at bounding box center [1495, 408] width 13 height 13
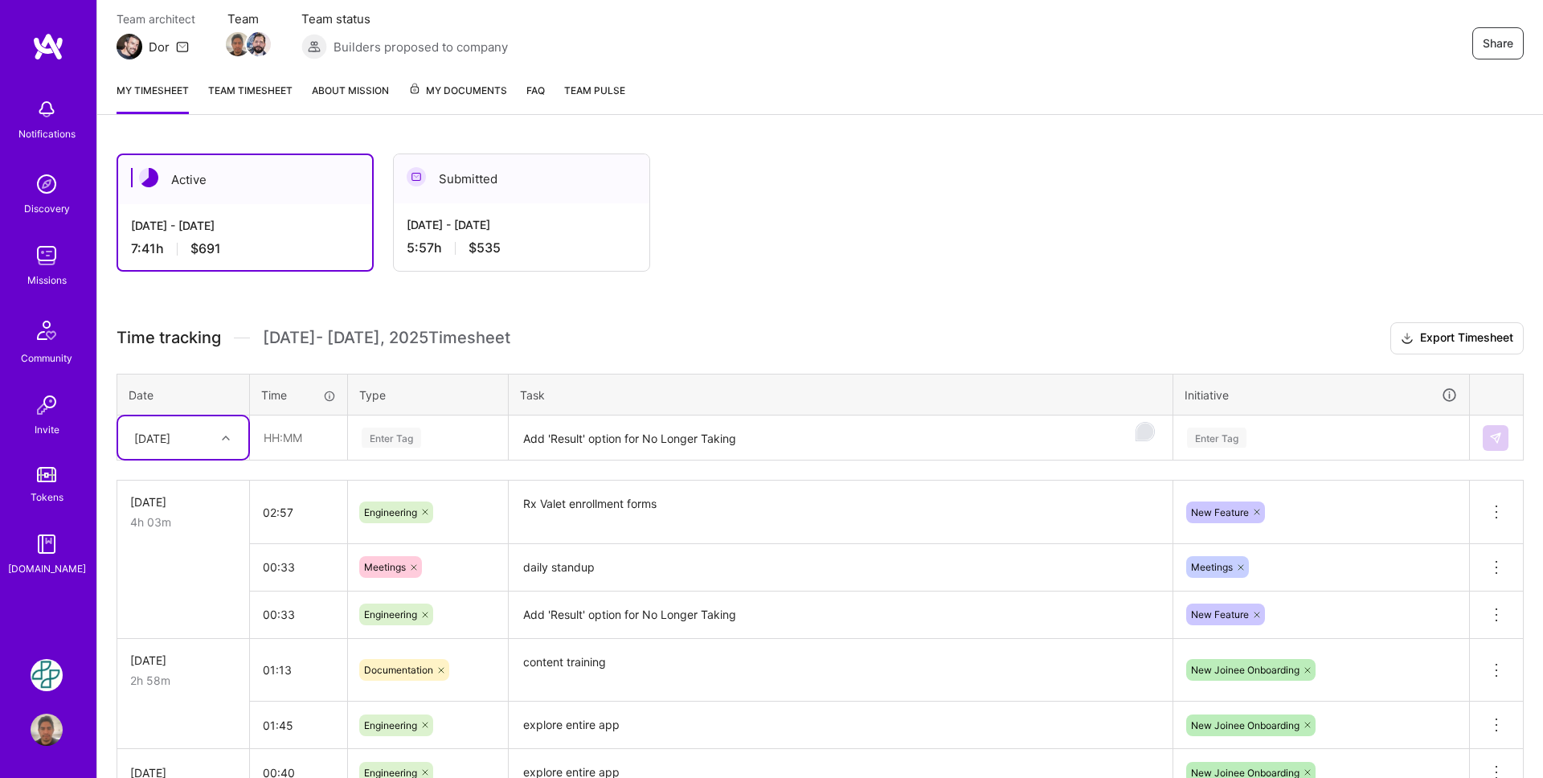
scroll to position [282, 0]
